Goal: Information Seeking & Learning: Learn about a topic

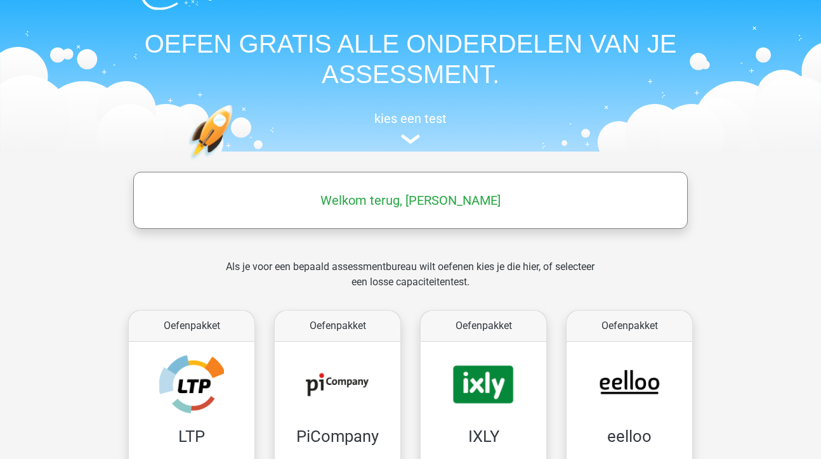
scroll to position [50, 0]
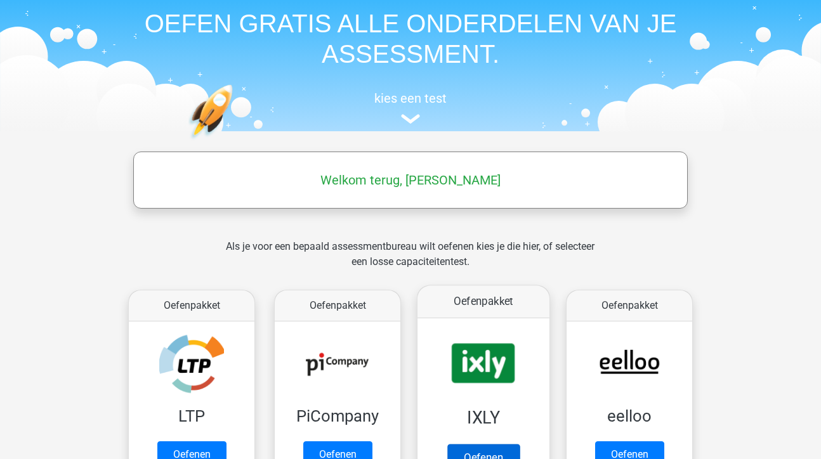
click at [492, 447] on link "Oefenen" at bounding box center [483, 458] width 72 height 28
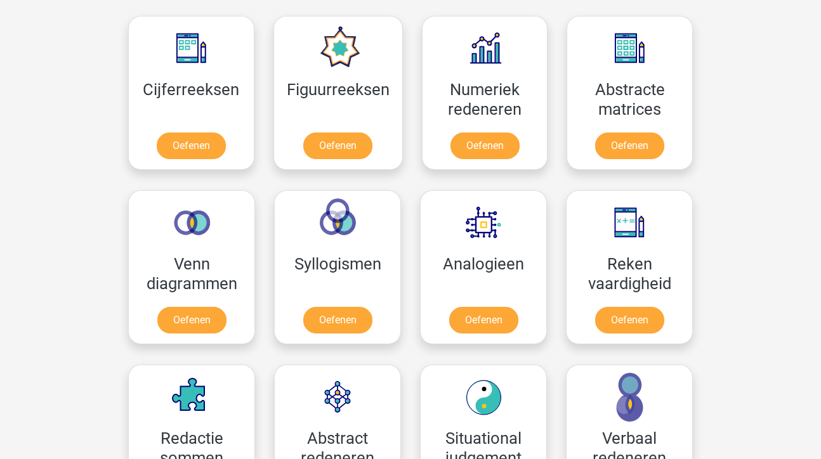
scroll to position [668, 0]
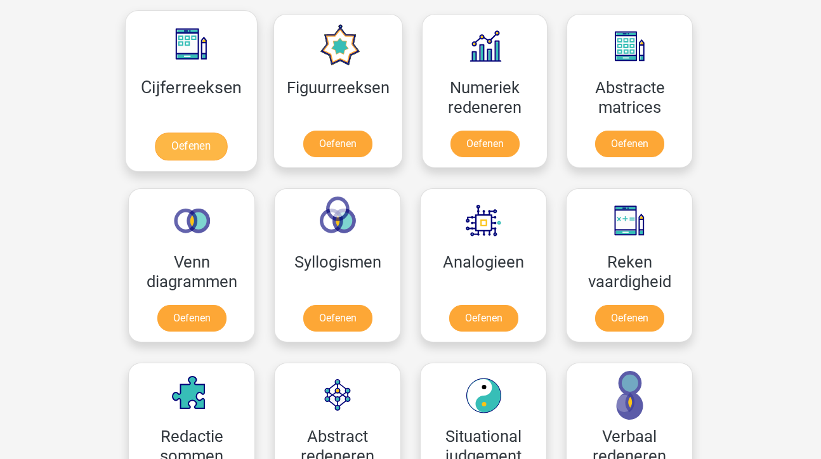
click at [202, 142] on link "Oefenen" at bounding box center [191, 147] width 72 height 28
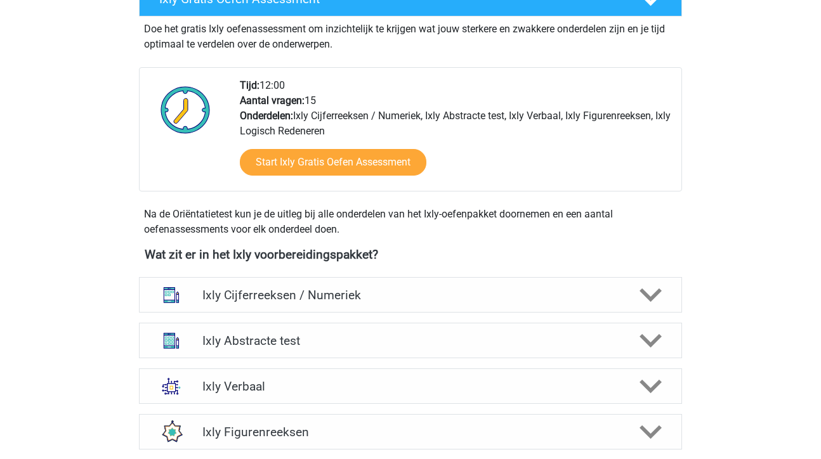
scroll to position [275, 0]
click at [627, 297] on div "Ixly Cijferreeksen / Numeriek" at bounding box center [410, 294] width 434 height 15
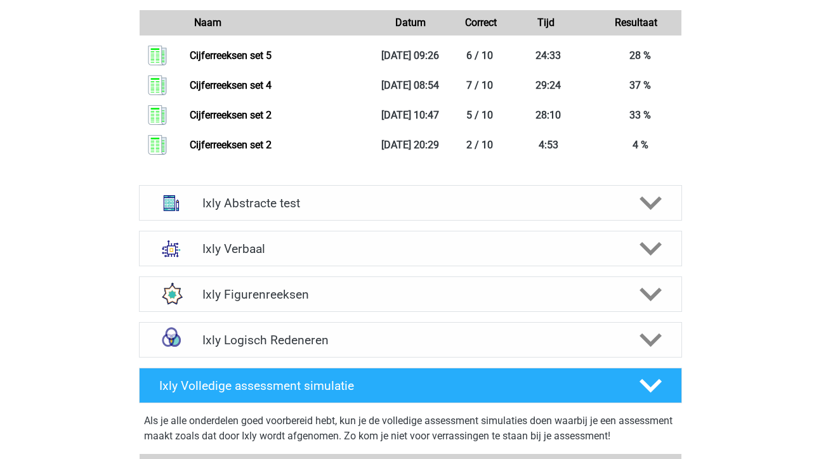
scroll to position [1274, 0]
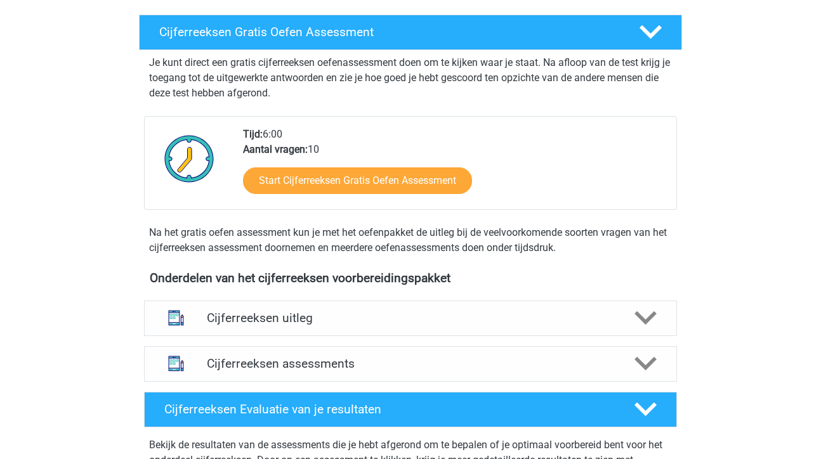
scroll to position [211, 0]
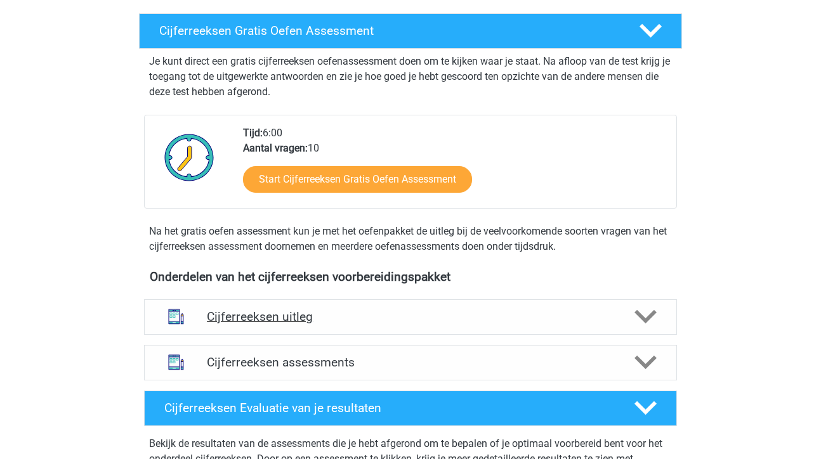
click at [553, 324] on h4 "Cijferreeksen uitleg" at bounding box center [410, 317] width 407 height 15
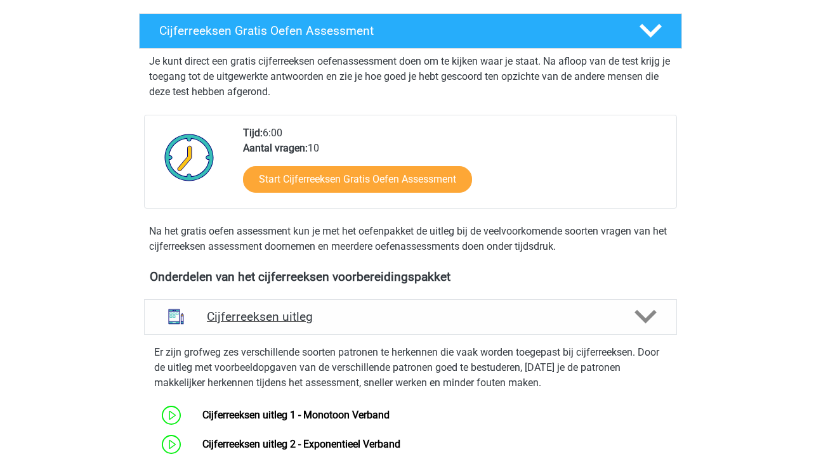
click at [642, 324] on polygon at bounding box center [645, 317] width 22 height 14
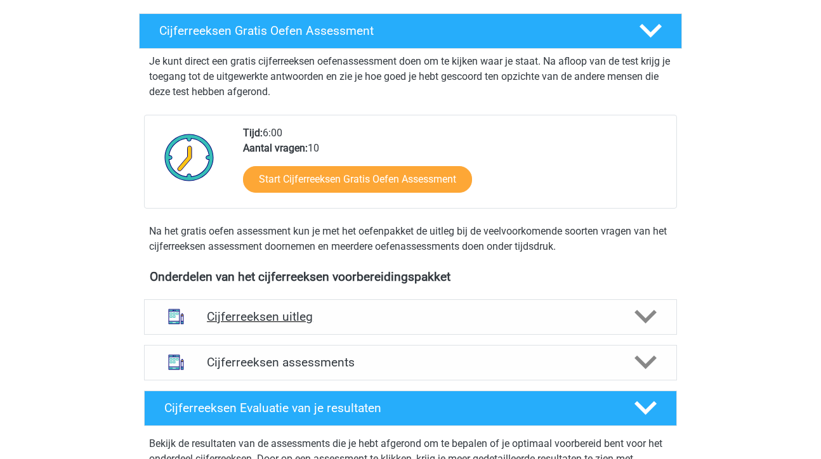
click at [642, 324] on polygon at bounding box center [645, 317] width 22 height 14
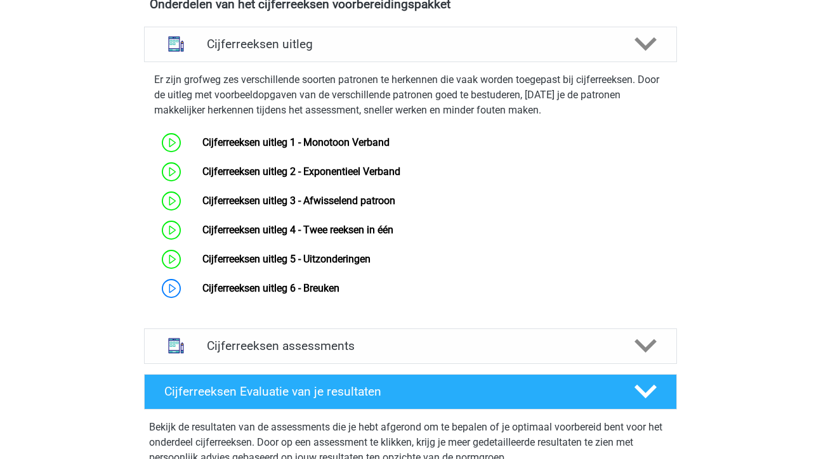
scroll to position [489, 0]
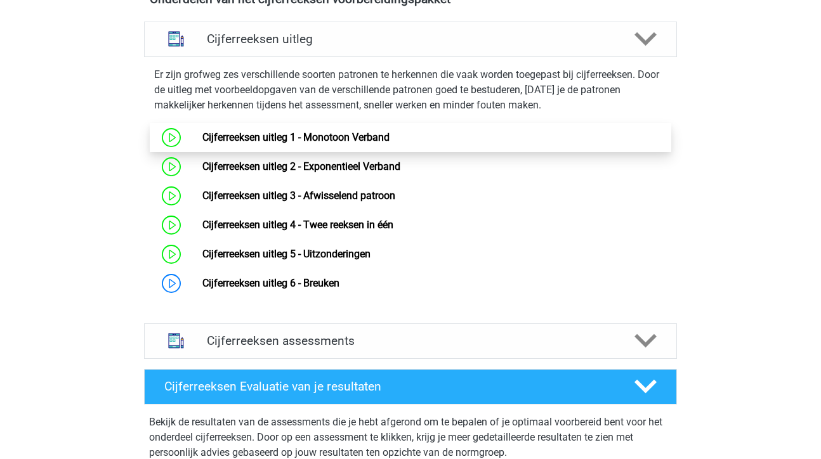
click at [389, 143] on link "Cijferreeksen uitleg 1 - Monotoon Verband" at bounding box center [295, 137] width 187 height 12
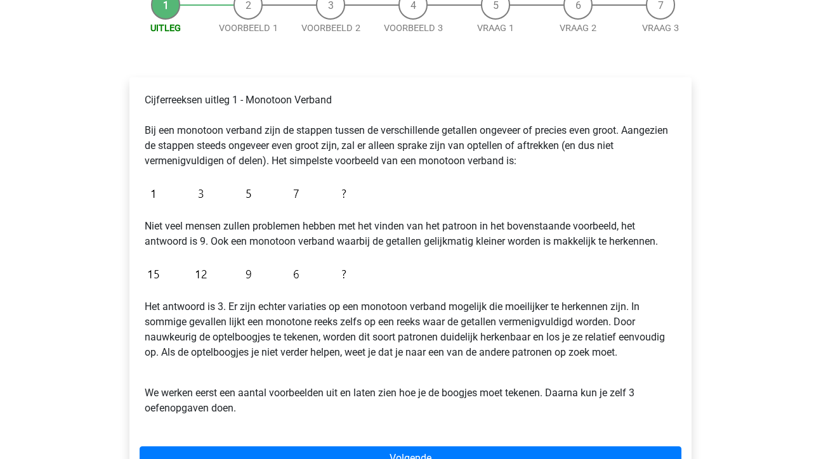
scroll to position [140, 0]
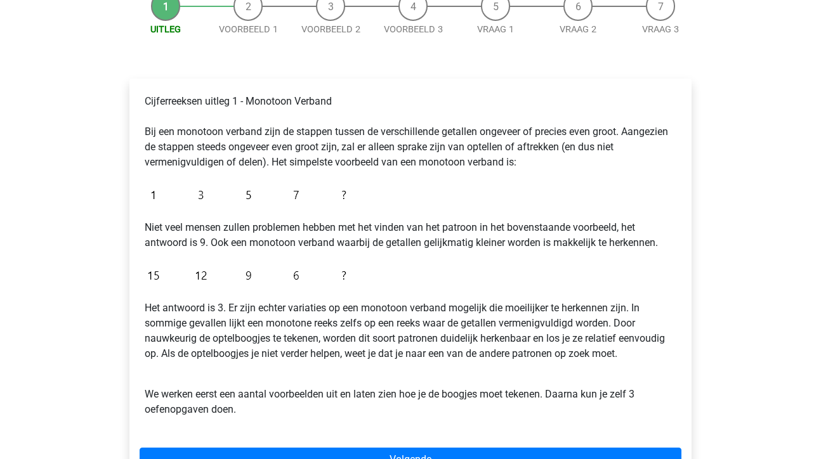
click at [775, 374] on div "Lisette lmbkuiken@gmail.com Nederlands English" at bounding box center [410, 361] width 821 height 1003
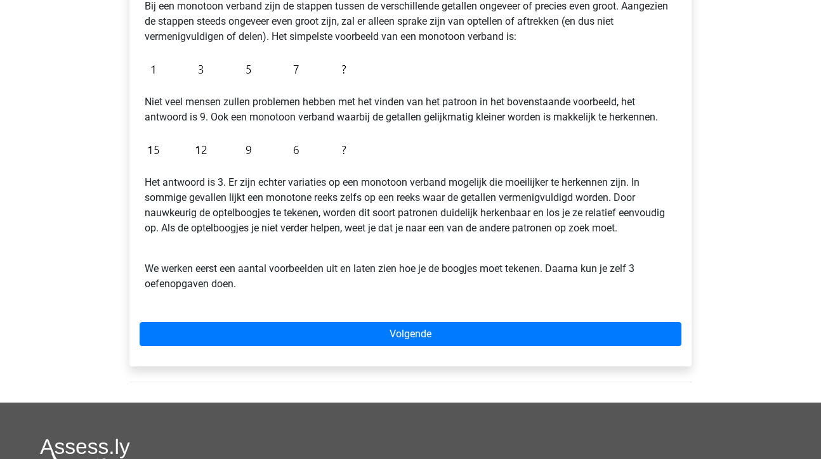
scroll to position [278, 0]
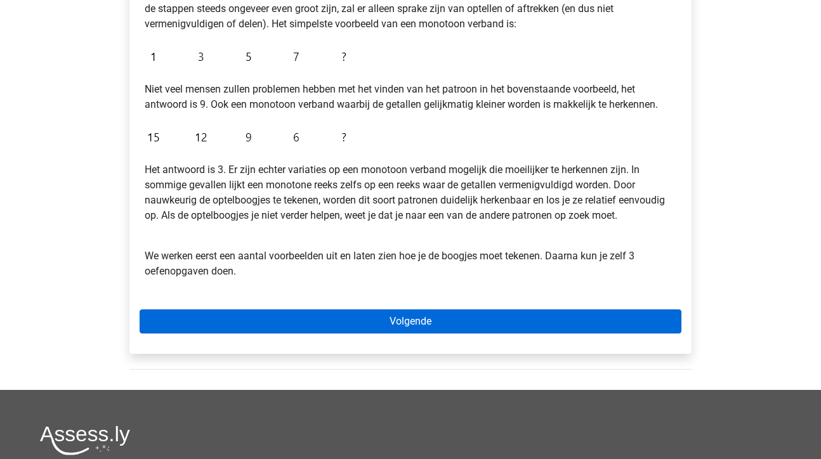
click at [417, 324] on link "Volgende" at bounding box center [411, 322] width 542 height 24
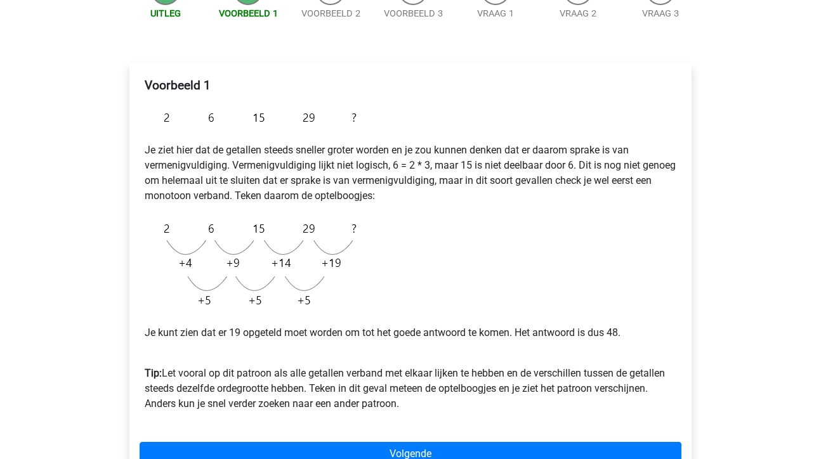
scroll to position [155, 0]
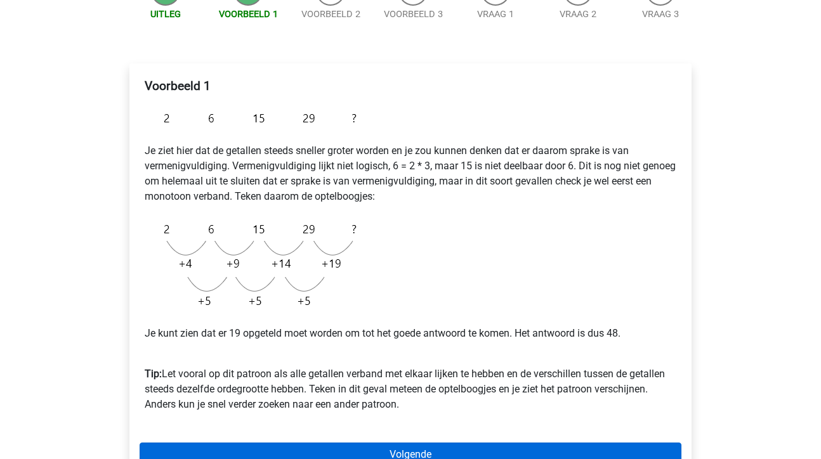
click at [417, 453] on link "Volgende" at bounding box center [411, 455] width 542 height 24
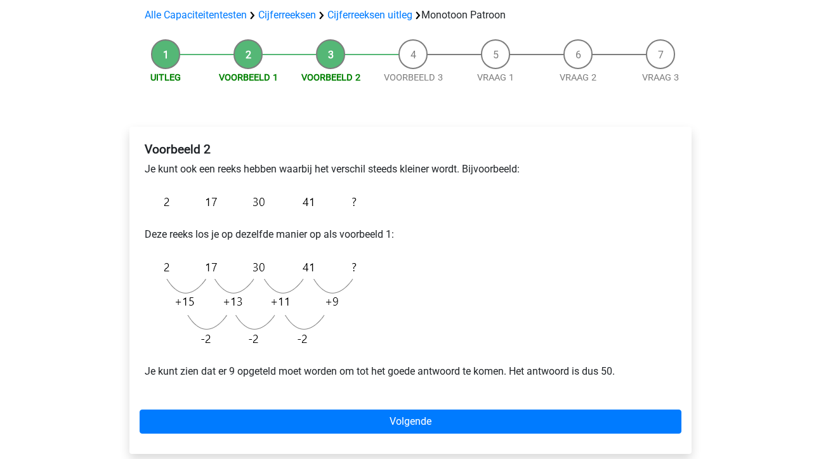
scroll to position [89, 0]
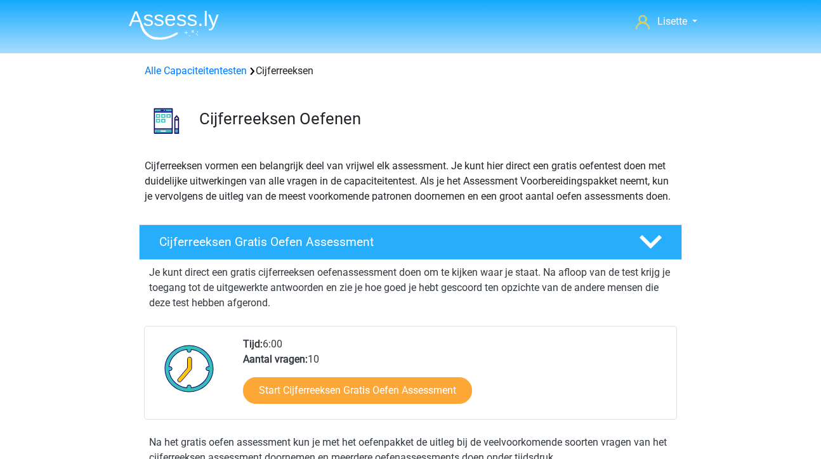
scroll to position [489, 0]
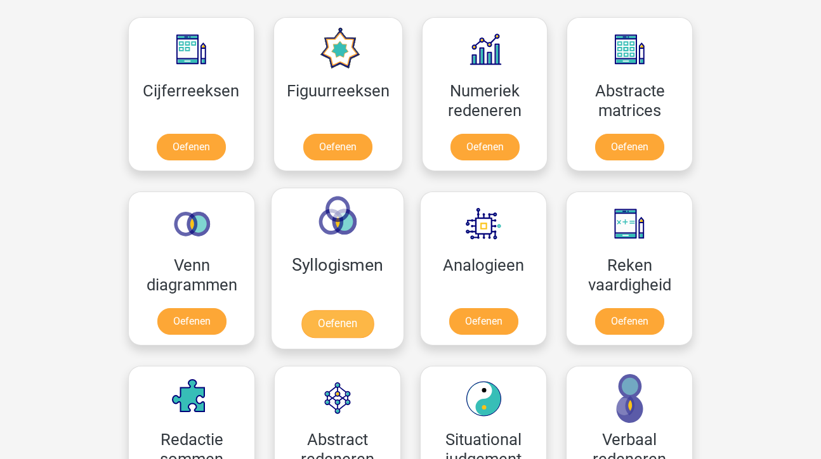
scroll to position [580, 0]
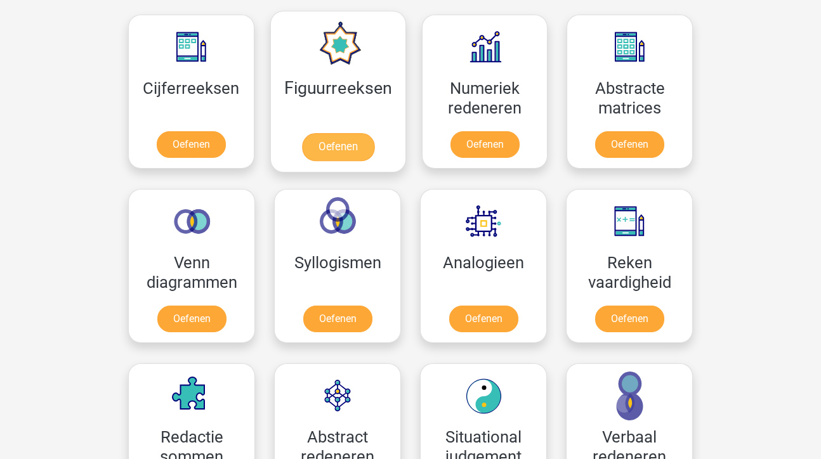
click at [344, 145] on link "Oefenen" at bounding box center [337, 147] width 72 height 28
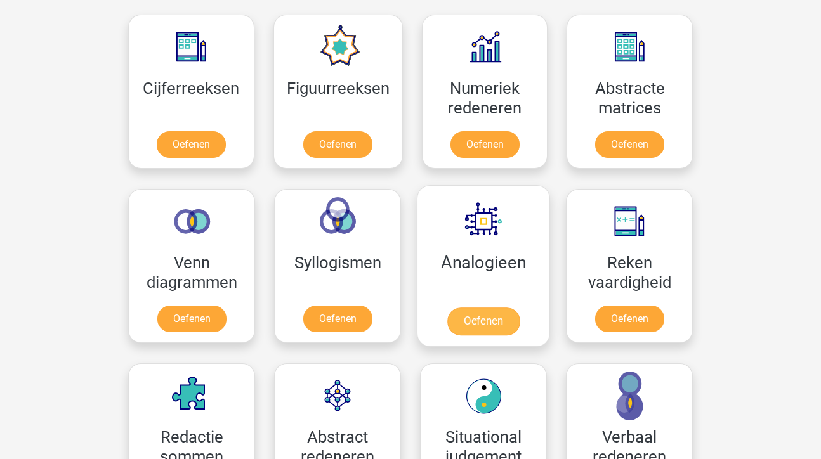
click at [484, 321] on link "Oefenen" at bounding box center [483, 322] width 72 height 28
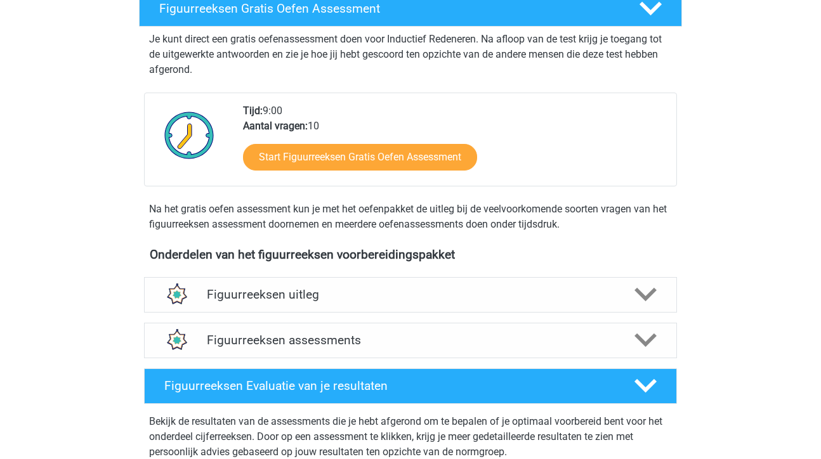
scroll to position [235, 0]
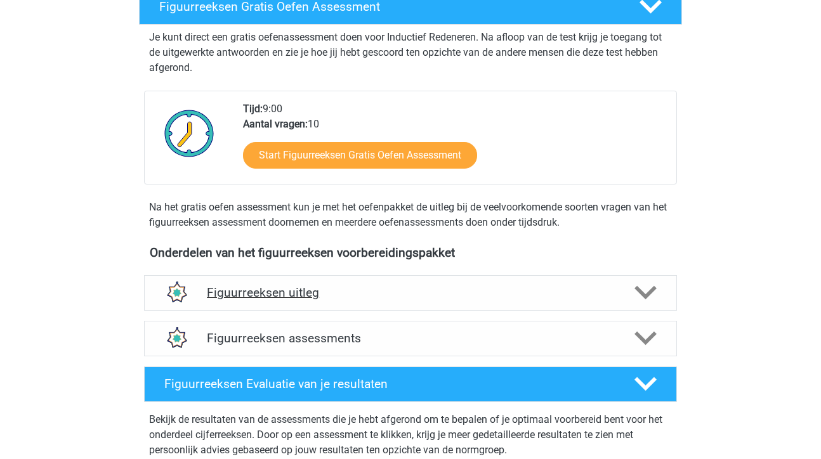
click at [446, 292] on h4 "Figuurreeksen uitleg" at bounding box center [410, 292] width 407 height 15
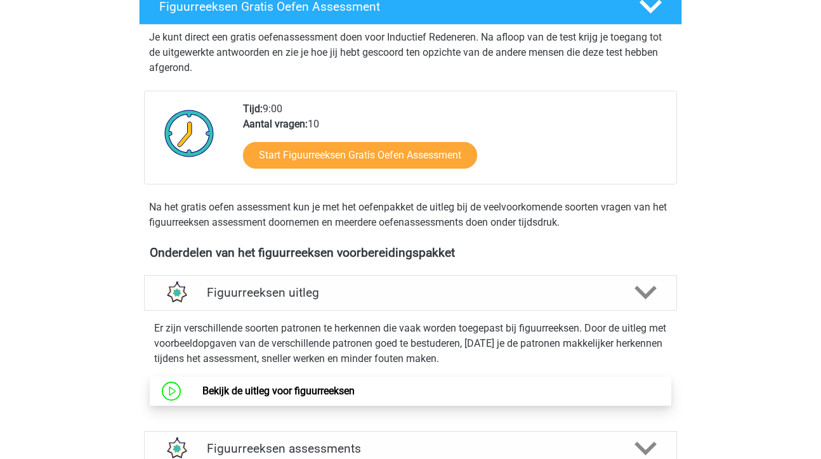
click at [337, 386] on link "Bekijk de uitleg voor figuurreeksen" at bounding box center [278, 391] width 152 height 12
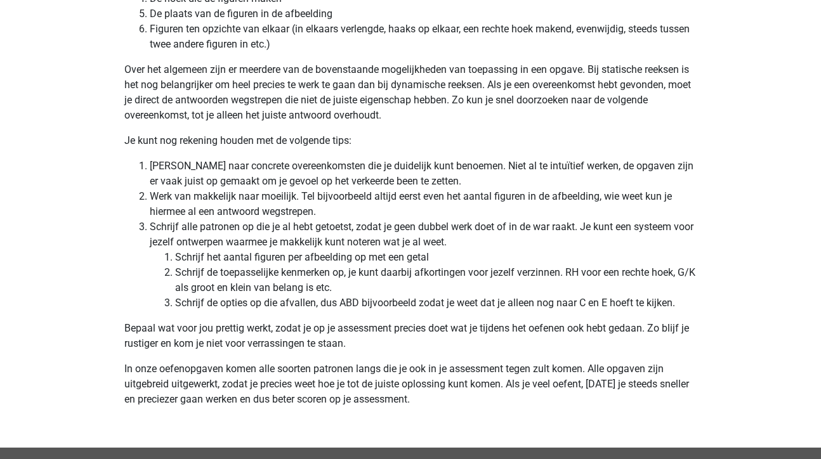
scroll to position [3718, 0]
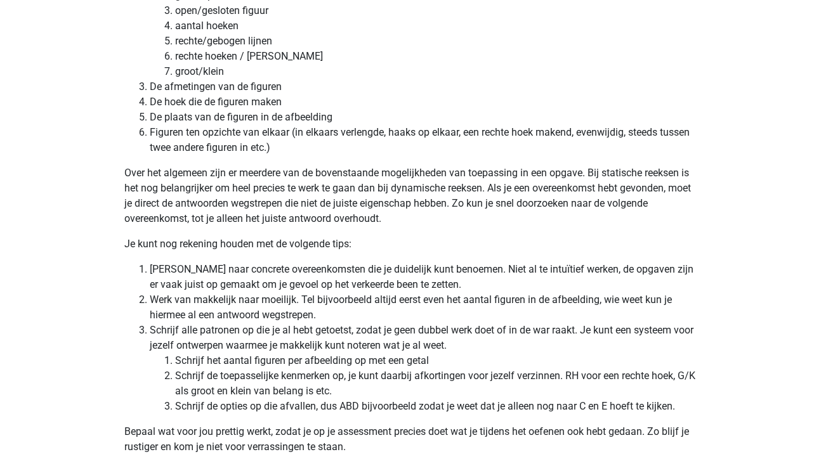
scroll to position [3618, 0]
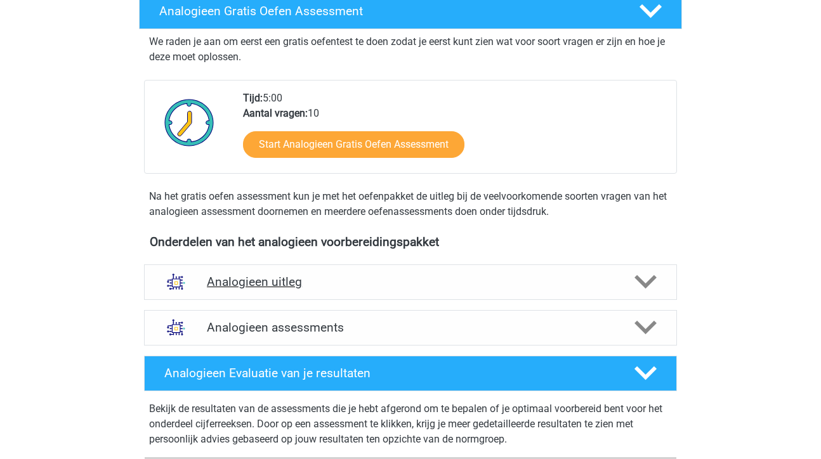
scroll to position [216, 0]
click at [651, 273] on icon at bounding box center [645, 282] width 22 height 22
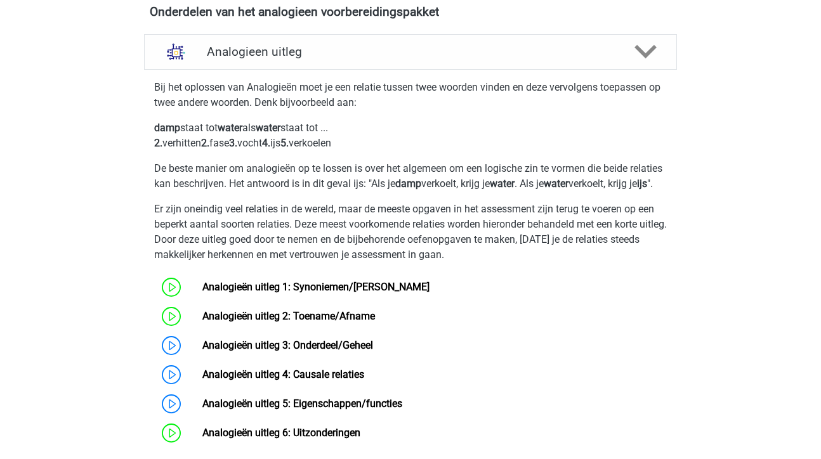
scroll to position [448, 0]
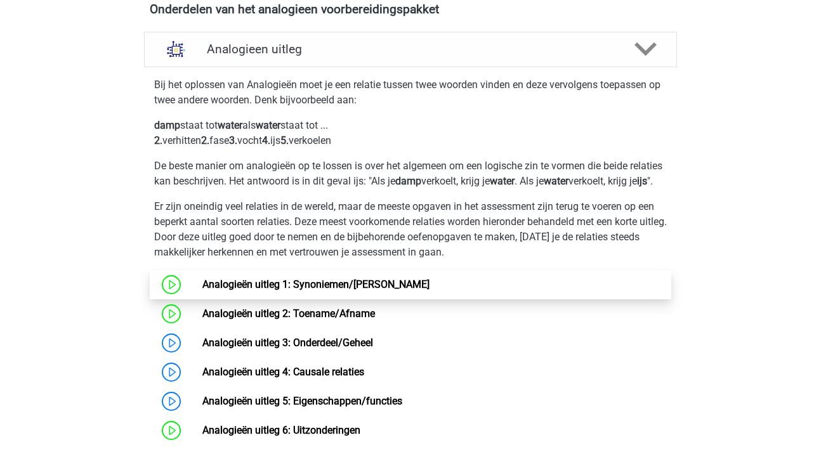
click at [429, 290] on link "Analogieën uitleg 1: Synoniemen/Antoniemen" at bounding box center [315, 284] width 227 height 12
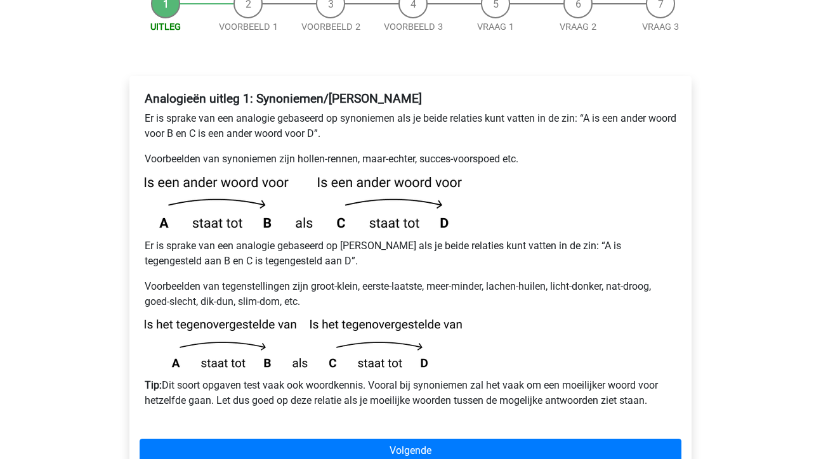
scroll to position [173, 0]
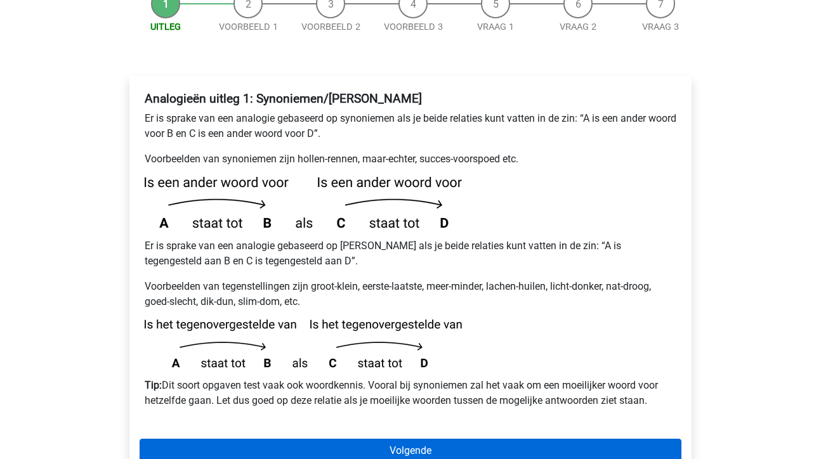
click at [418, 439] on link "Volgende" at bounding box center [411, 451] width 542 height 24
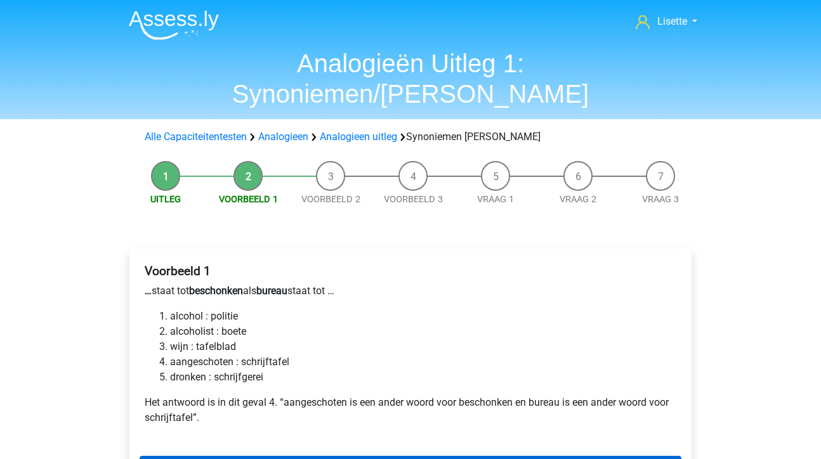
click at [425, 456] on link "Volgende" at bounding box center [411, 468] width 542 height 24
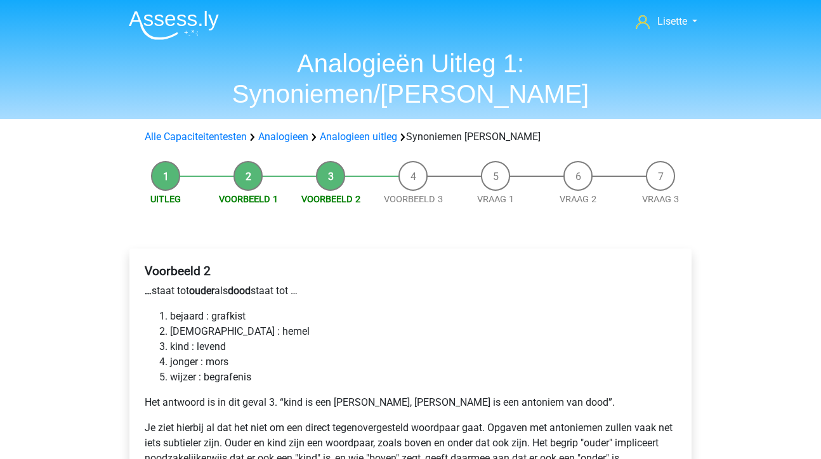
click at [422, 161] on li "Voorbeeld 3" at bounding box center [413, 184] width 82 height 46
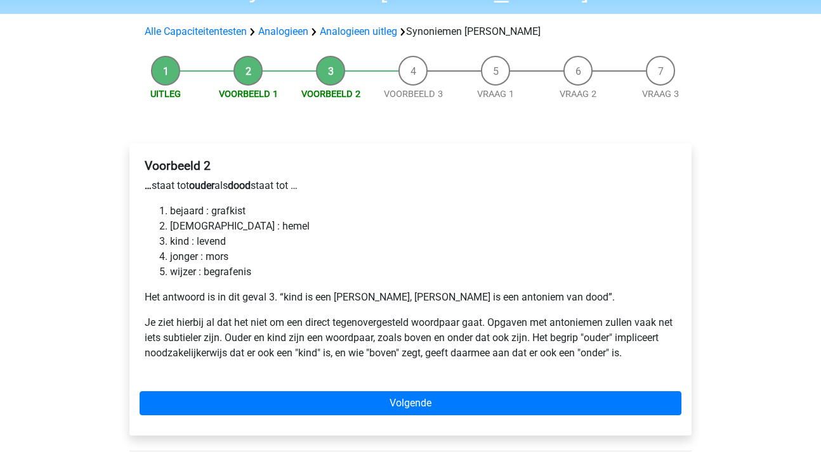
scroll to position [111, 0]
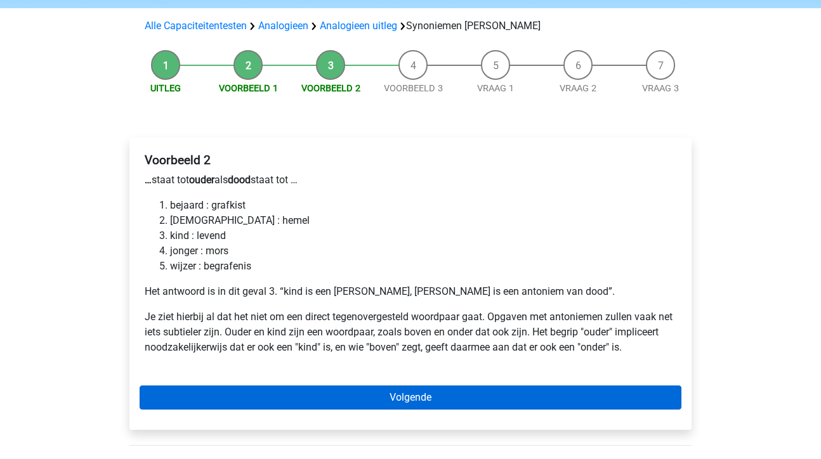
click at [428, 386] on link "Volgende" at bounding box center [411, 398] width 542 height 24
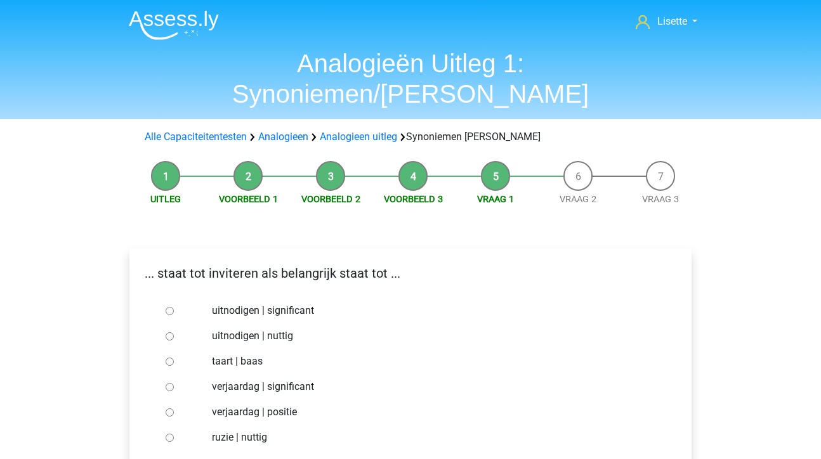
click at [167, 307] on input "uitnodigen | significant" at bounding box center [170, 311] width 8 height 8
radio input "true"
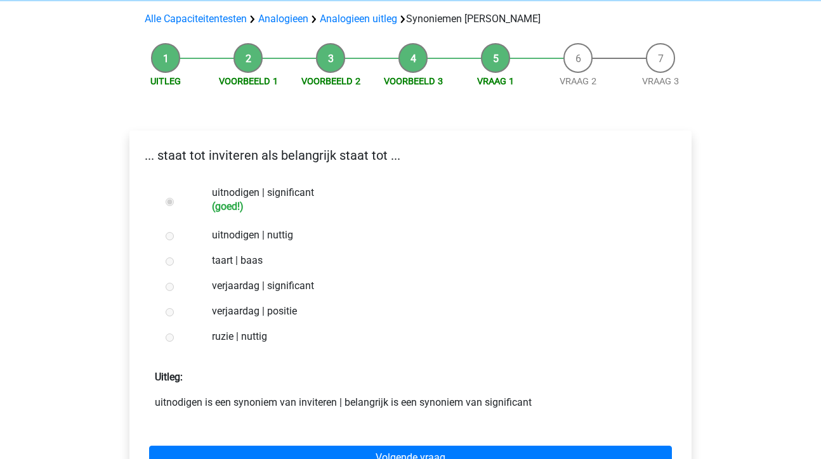
scroll to position [119, 0]
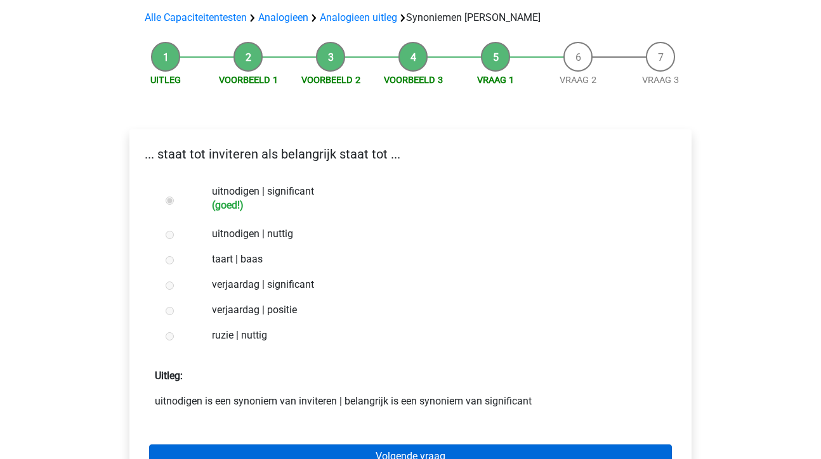
click at [396, 445] on link "Volgende vraag" at bounding box center [410, 457] width 523 height 24
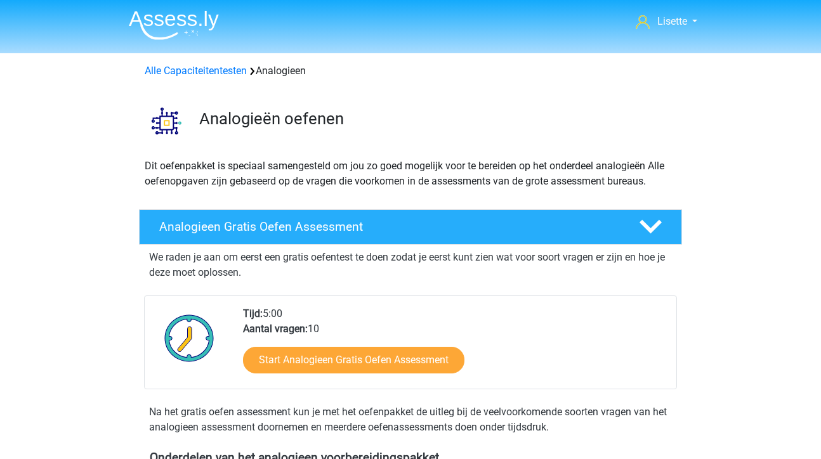
scroll to position [448, 0]
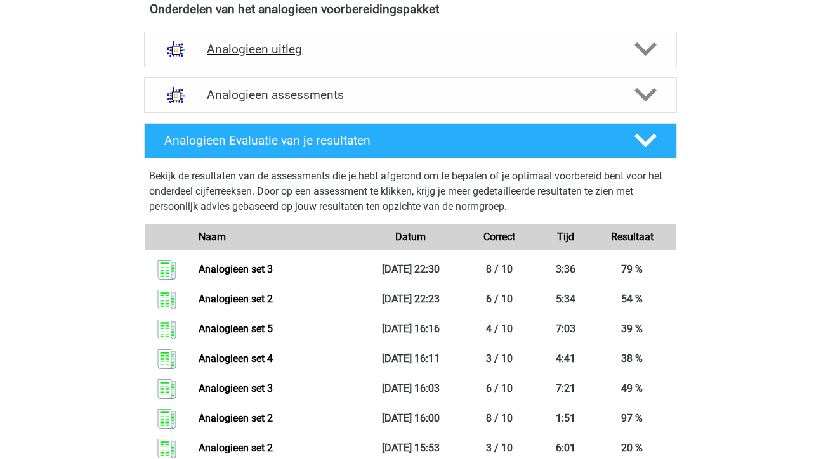
click at [323, 50] on h4 "Analogieen uitleg" at bounding box center [410, 49] width 407 height 15
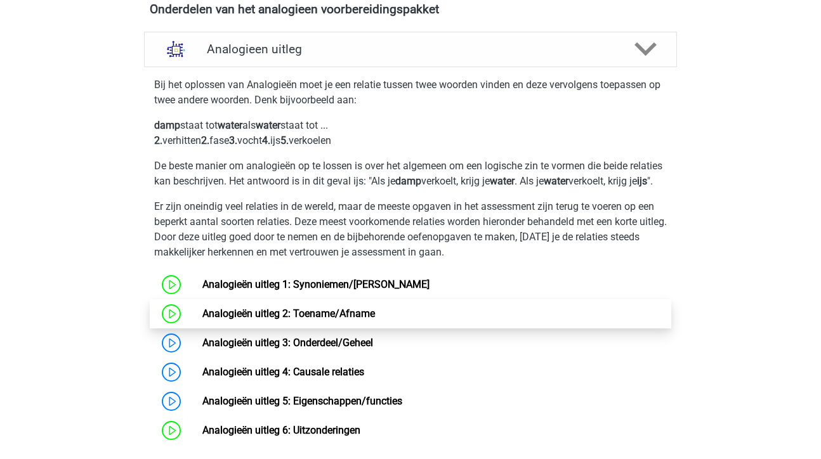
click at [329, 320] on link "Analogieën uitleg 2: Toename/Afname" at bounding box center [288, 314] width 173 height 12
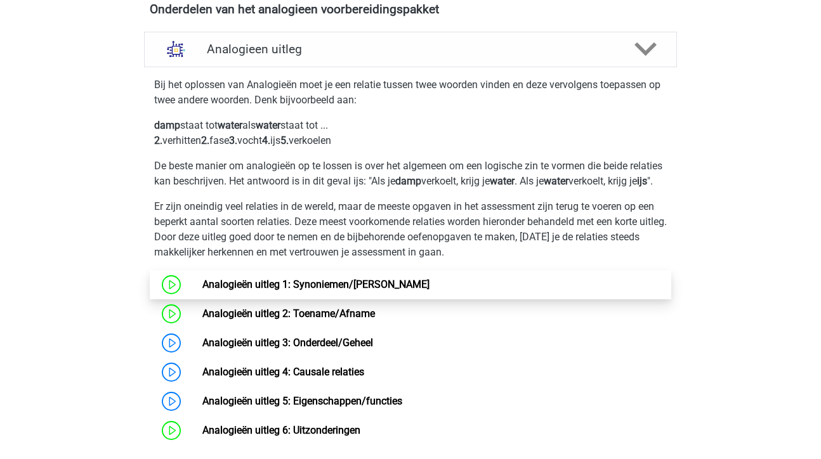
click at [334, 290] on link "Analogieën uitleg 1: Synoniemen/[PERSON_NAME]" at bounding box center [315, 284] width 227 height 12
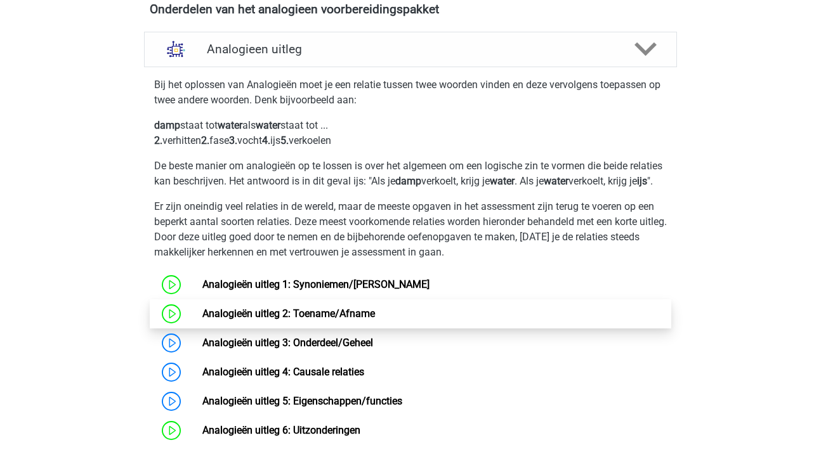
click at [375, 320] on link "Analogieën uitleg 2: Toename/Afname" at bounding box center [288, 314] width 173 height 12
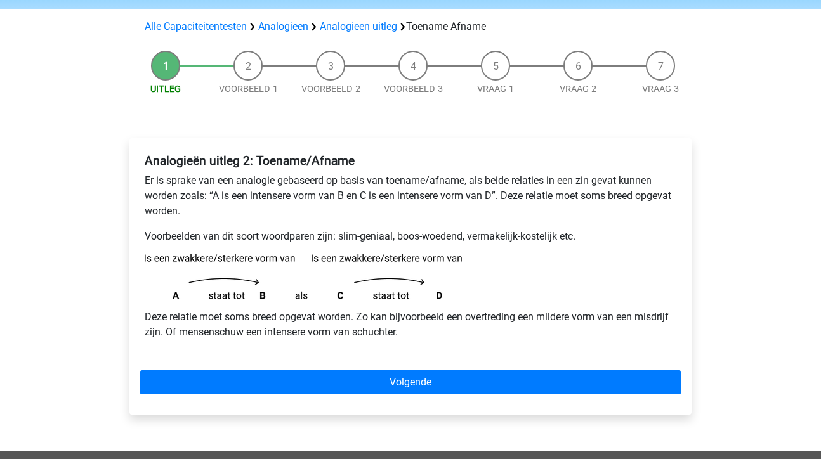
scroll to position [82, 0]
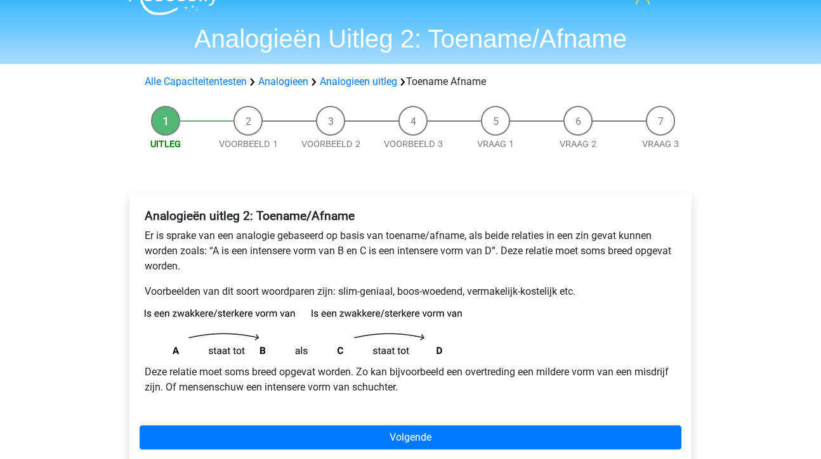
scroll to position [25, 0]
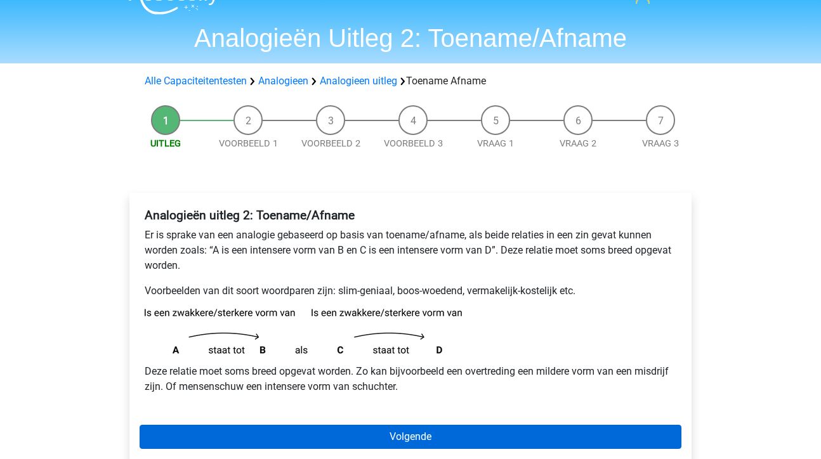
click at [418, 437] on link "Volgende" at bounding box center [411, 437] width 542 height 24
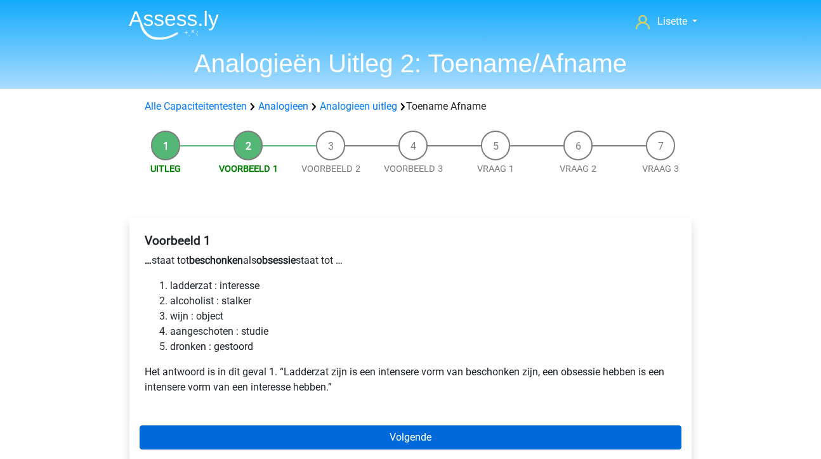
click at [407, 439] on link "Volgende" at bounding box center [411, 438] width 542 height 24
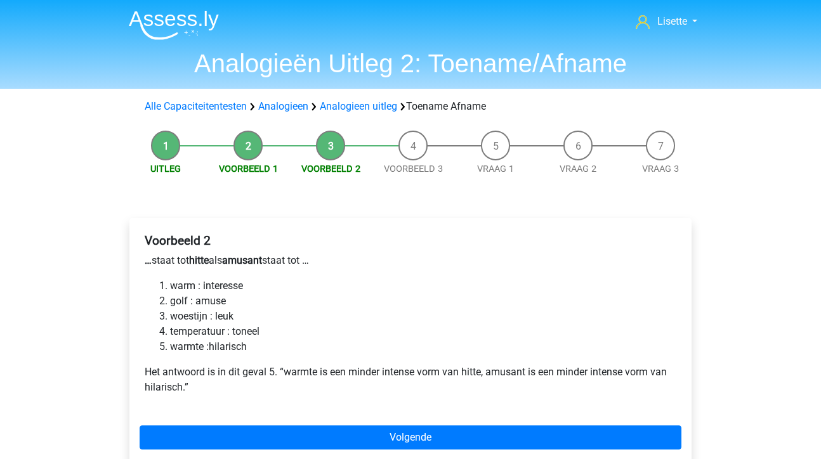
click at [407, 439] on link "Volgende" at bounding box center [411, 438] width 542 height 24
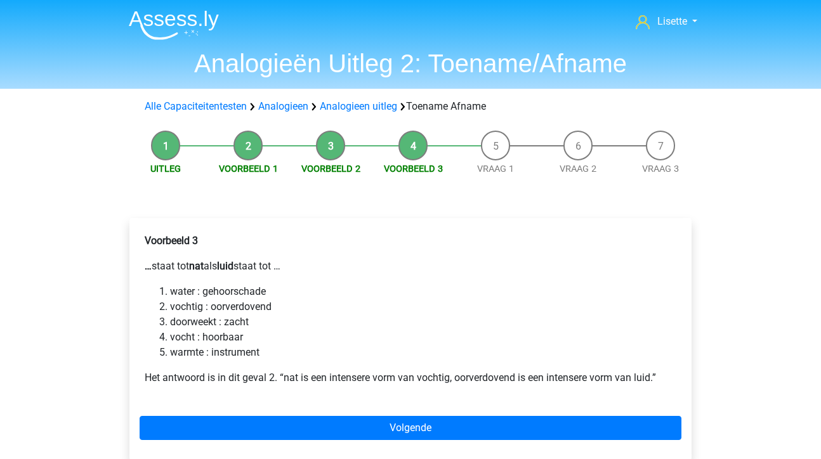
click at [407, 439] on link "Volgende" at bounding box center [411, 428] width 542 height 24
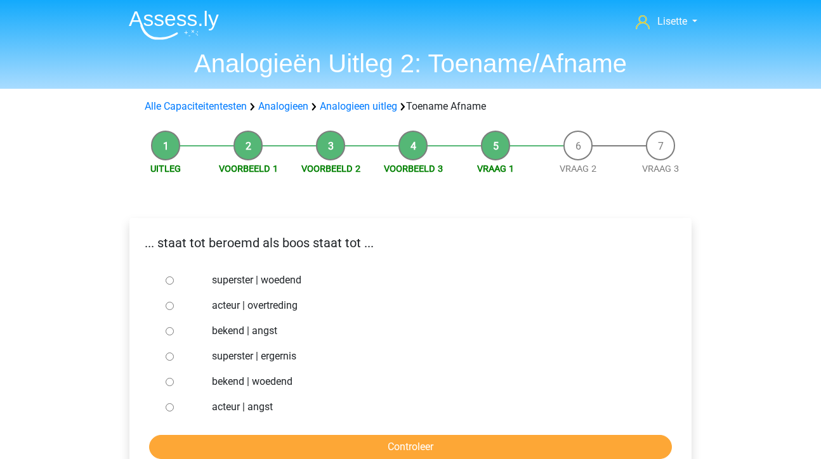
click at [407, 439] on input "Controleer" at bounding box center [410, 447] width 523 height 24
click at [166, 381] on input "bekend | woedend" at bounding box center [170, 382] width 8 height 8
radio input "true"
click at [358, 446] on input "Controleer" at bounding box center [410, 447] width 523 height 24
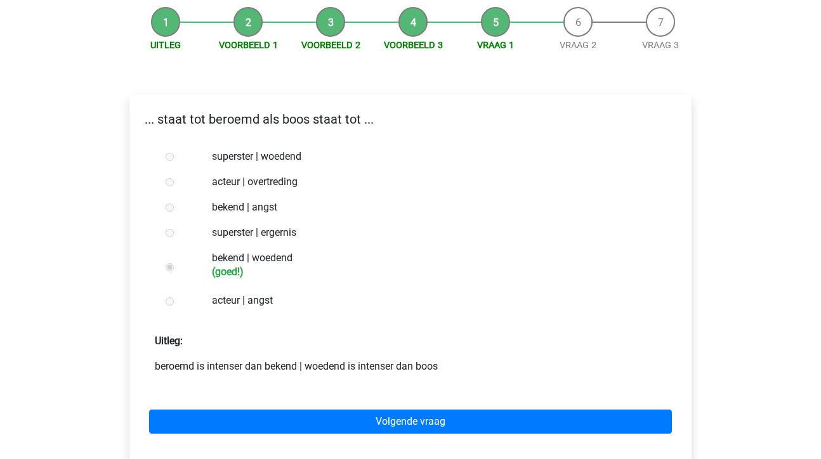
scroll to position [134, 0]
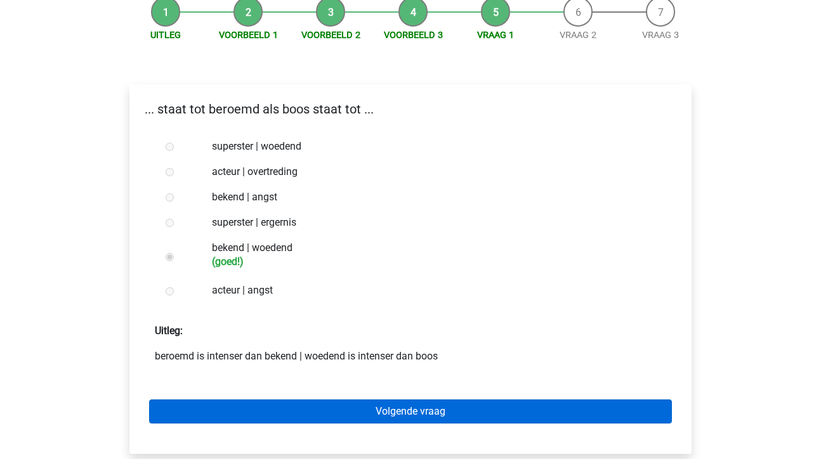
click at [425, 410] on link "Volgende vraag" at bounding box center [410, 412] width 523 height 24
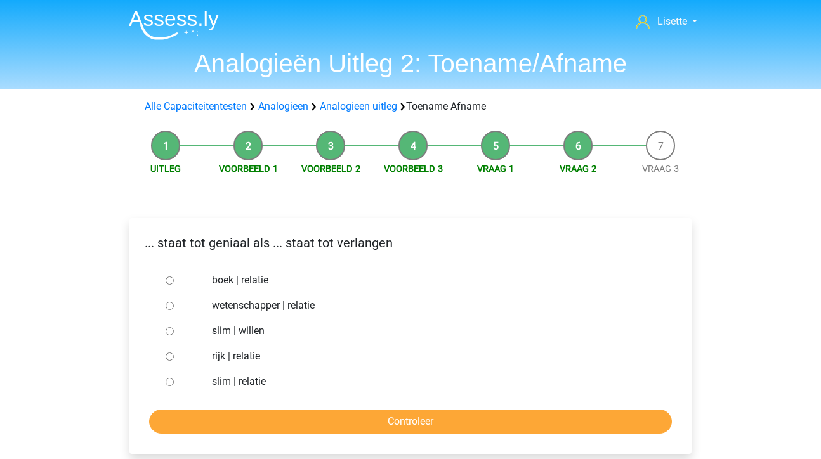
click at [166, 330] on input "slim | willen" at bounding box center [170, 331] width 8 height 8
radio input "true"
click at [419, 417] on input "Controleer" at bounding box center [410, 422] width 523 height 24
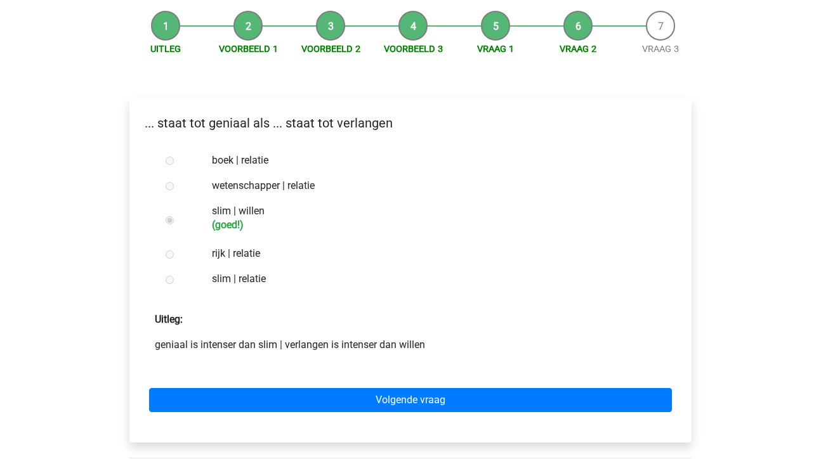
scroll to position [143, 0]
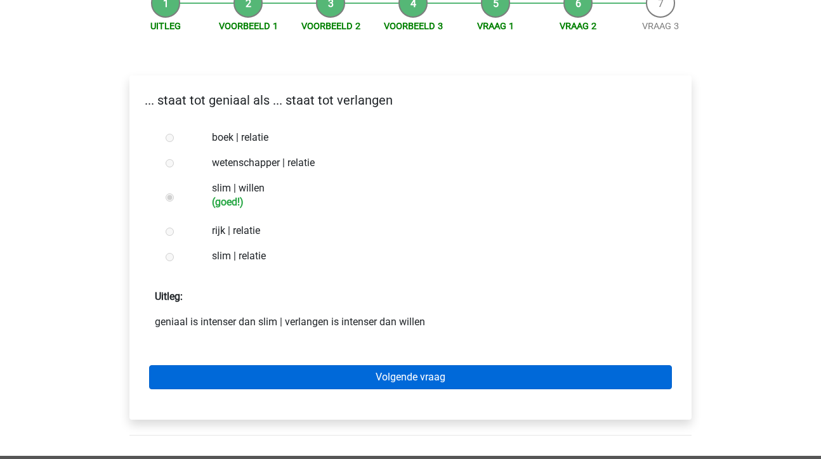
click at [420, 377] on link "Volgende vraag" at bounding box center [410, 377] width 523 height 24
